Goal: Transaction & Acquisition: Purchase product/service

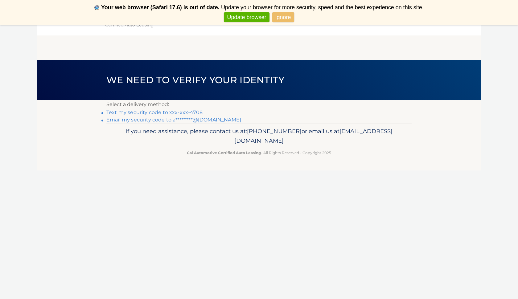
click at [183, 114] on link "Text my security code to xxx-xxx-4708" at bounding box center [154, 112] width 96 height 6
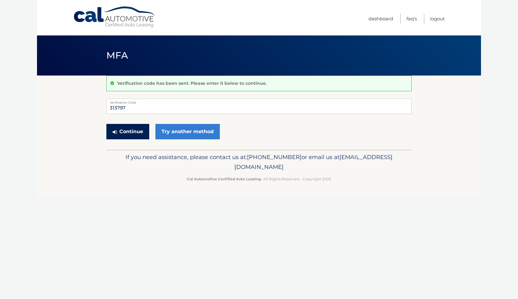
type input "313797"
click at [143, 130] on button "Continue" at bounding box center [127, 131] width 43 height 15
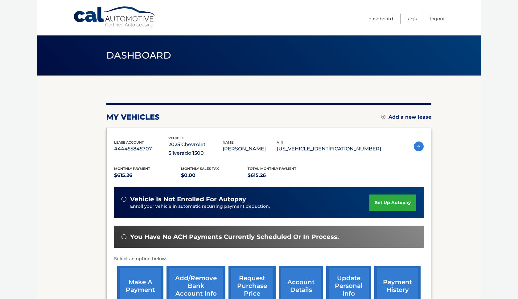
click at [144, 276] on link "make a payment" at bounding box center [140, 286] width 46 height 40
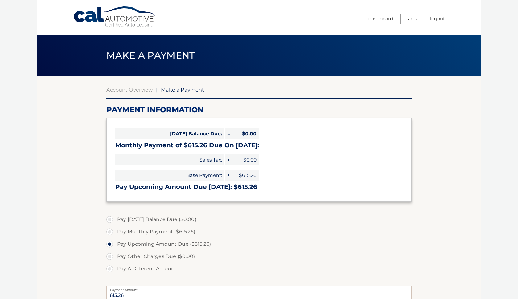
select select "MmNiNTVmNDEtYzMxNy00ODBjLWI2MjctZDFhOTcwMzQ2NTY3"
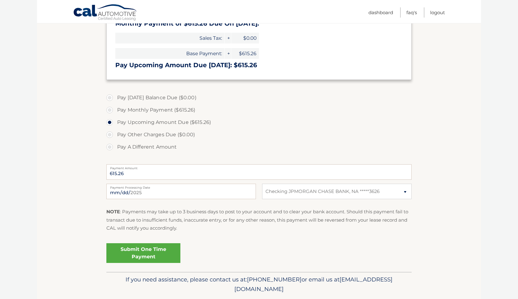
scroll to position [122, 0]
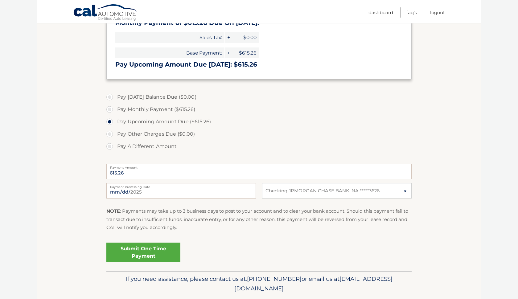
click at [163, 246] on link "Submit One Time Payment" at bounding box center [143, 252] width 74 height 20
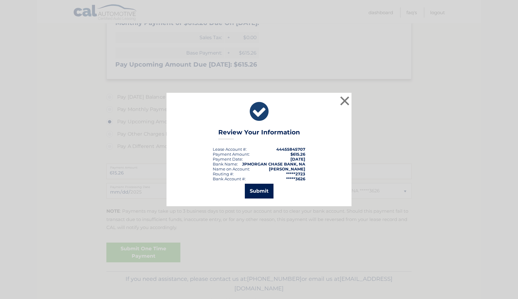
click at [259, 196] on button "Submit" at bounding box center [259, 191] width 29 height 15
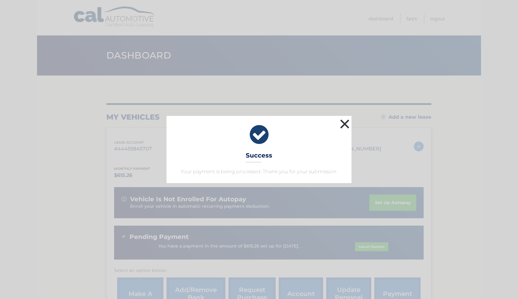
click at [346, 124] on button "×" at bounding box center [344, 124] width 12 height 12
